Goal: Information Seeking & Learning: Learn about a topic

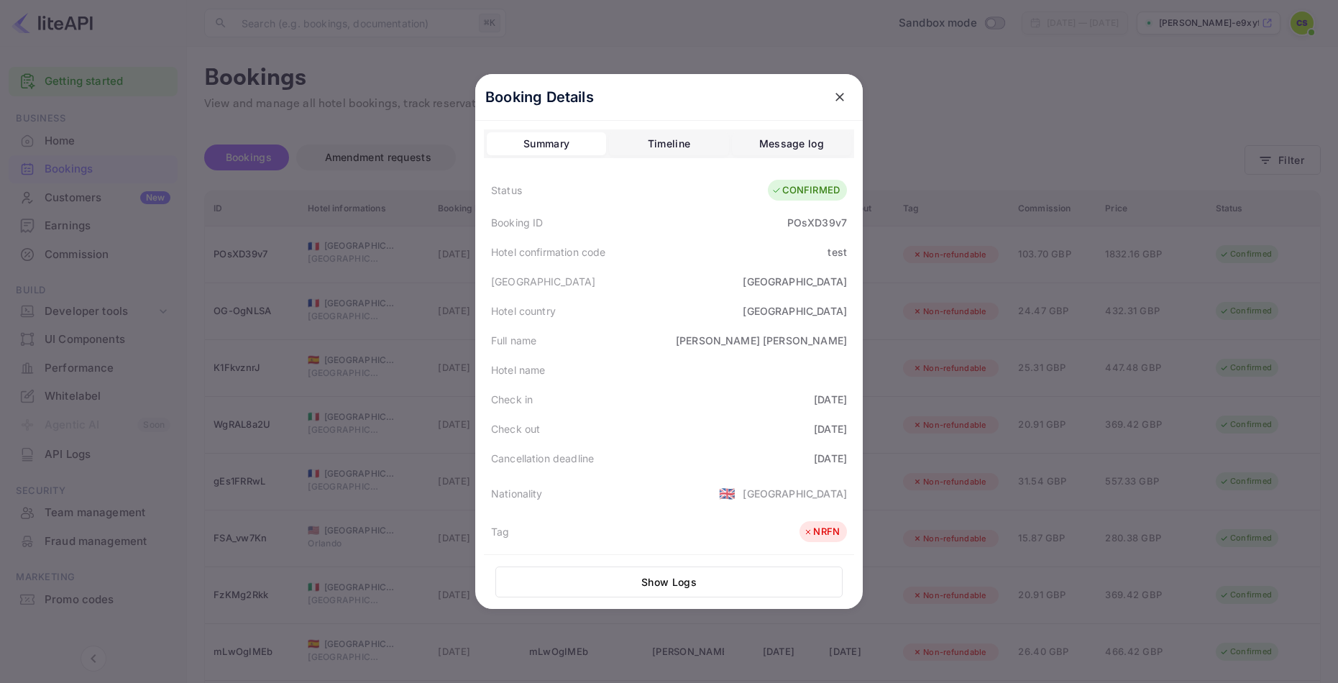
click at [849, 96] on button "close" at bounding box center [840, 97] width 26 height 26
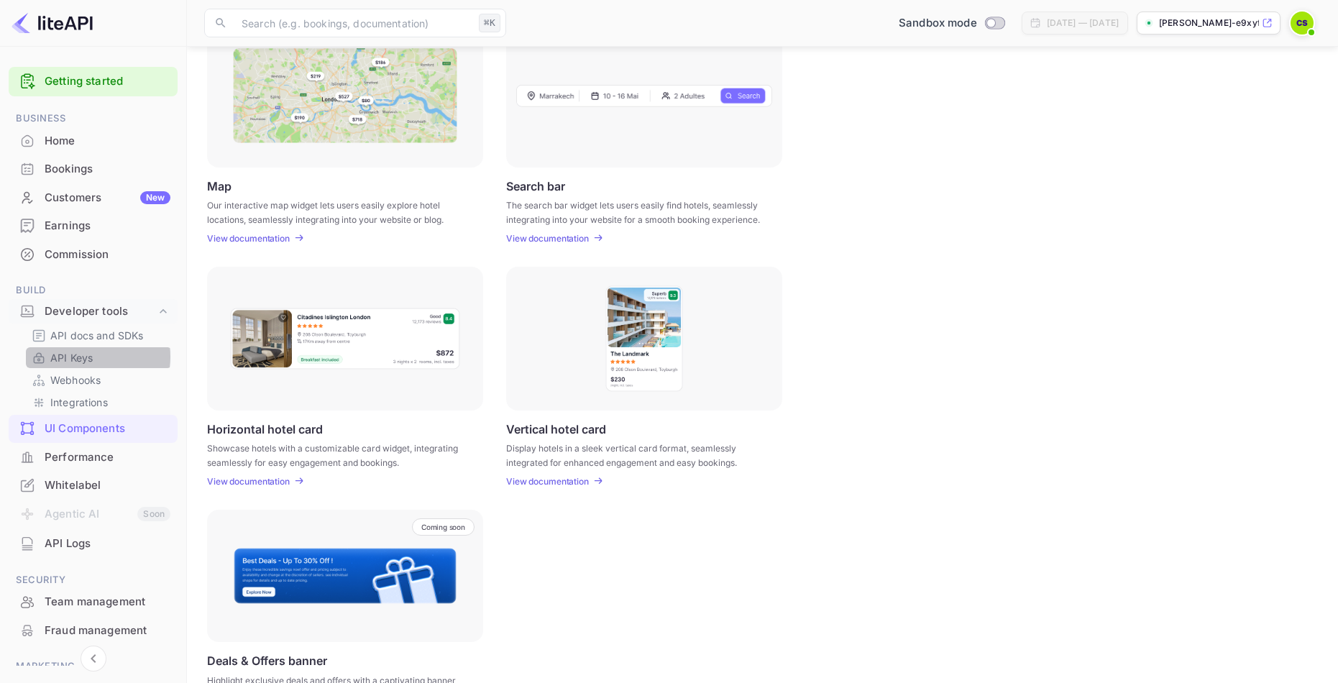
click at [77, 357] on p "API Keys" at bounding box center [71, 357] width 42 height 15
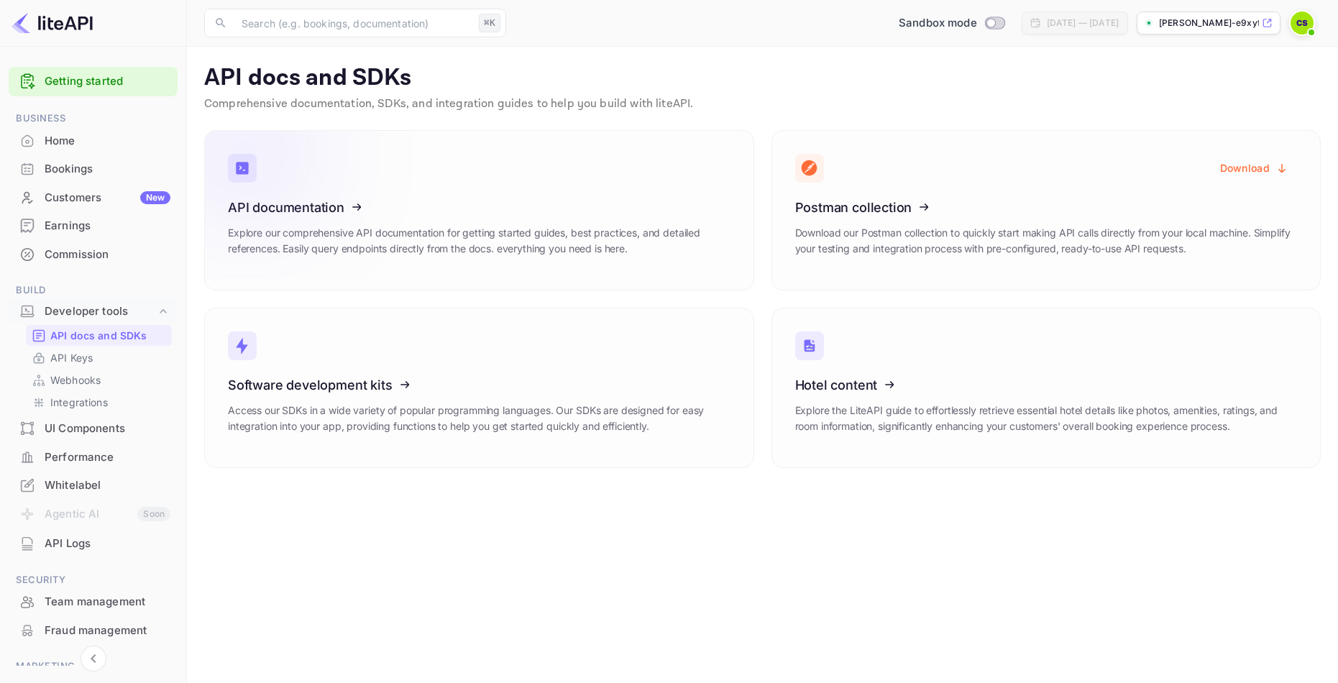
click at [421, 202] on icon at bounding box center [317, 205] width 224 height 148
